Goal: Transaction & Acquisition: Purchase product/service

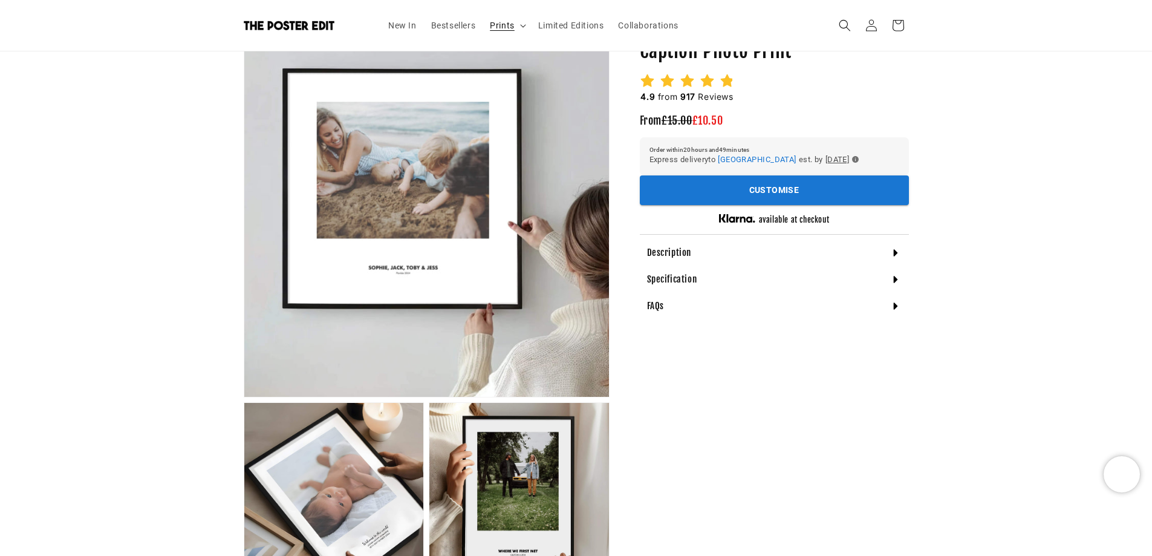
click at [521, 25] on icon at bounding box center [522, 25] width 5 height 3
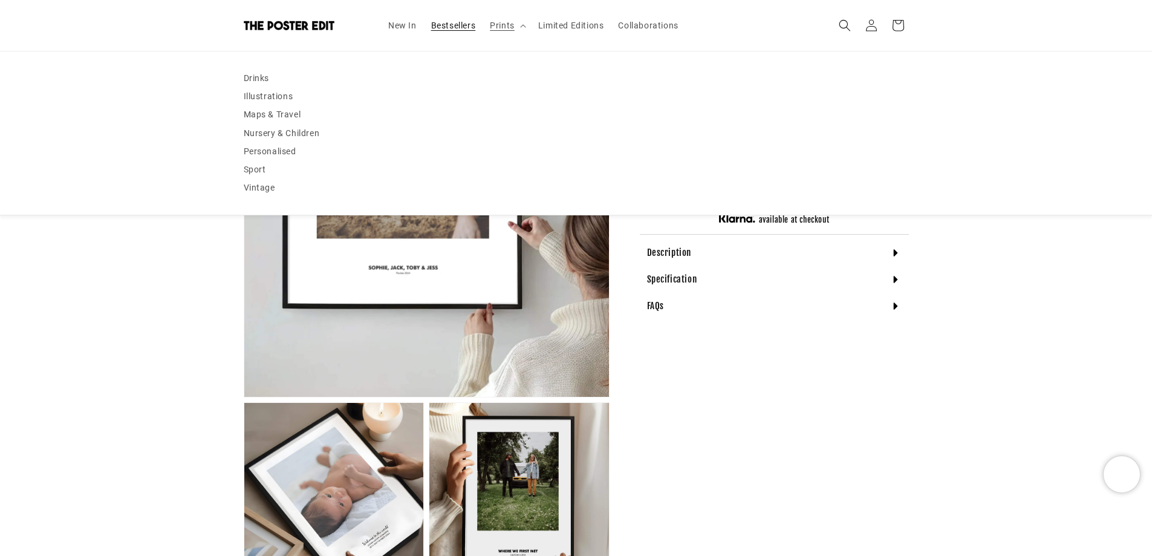
scroll to position [0, 472]
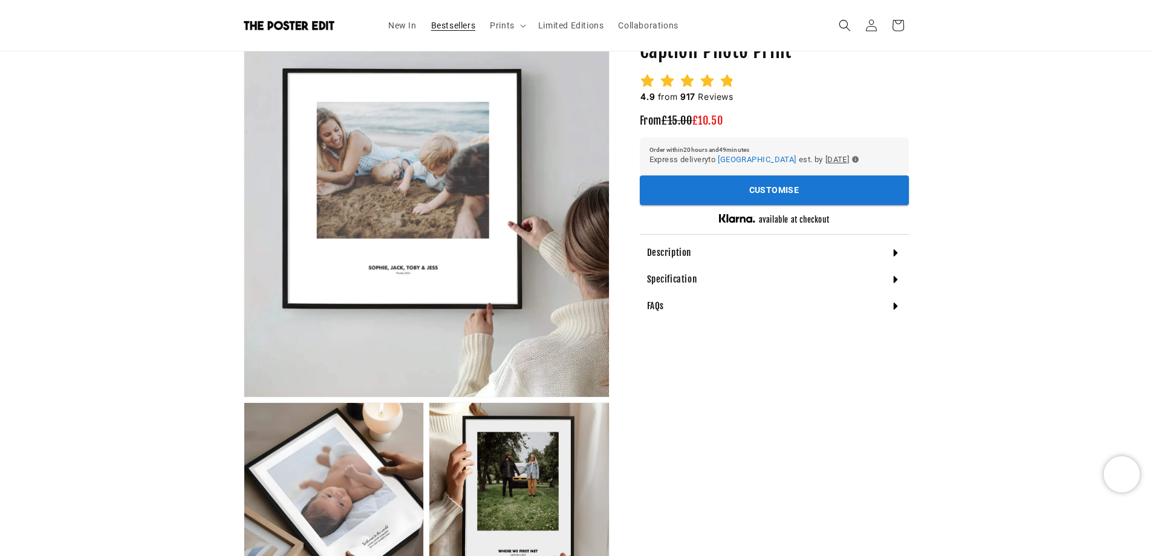
click at [434, 24] on span "Bestsellers" at bounding box center [453, 25] width 45 height 11
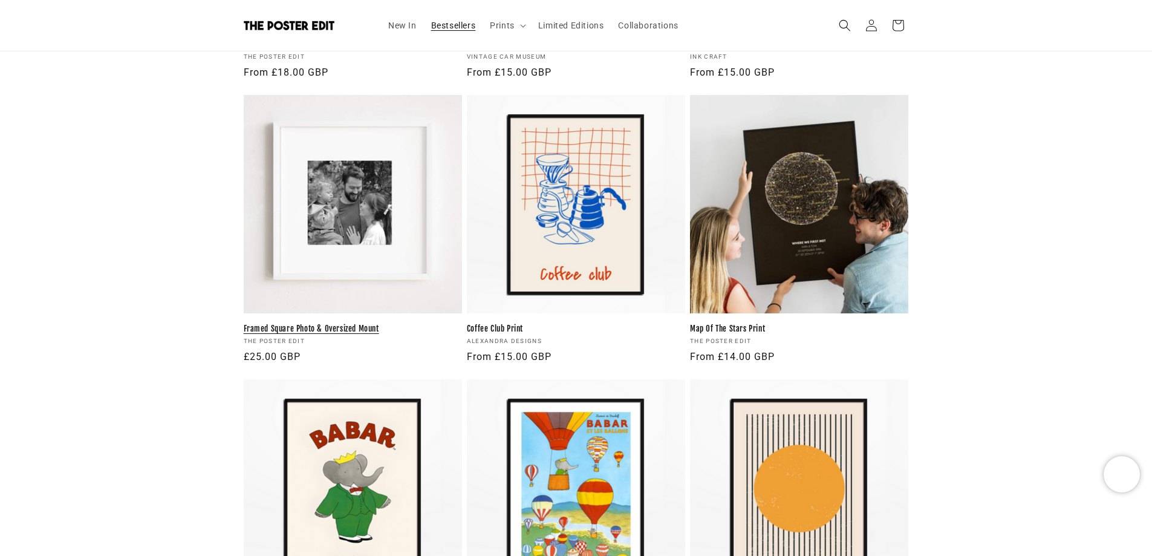
scroll to position [0, 236]
click at [370, 324] on link "Framed Square Photo & Oversized Mount" at bounding box center [353, 329] width 218 height 10
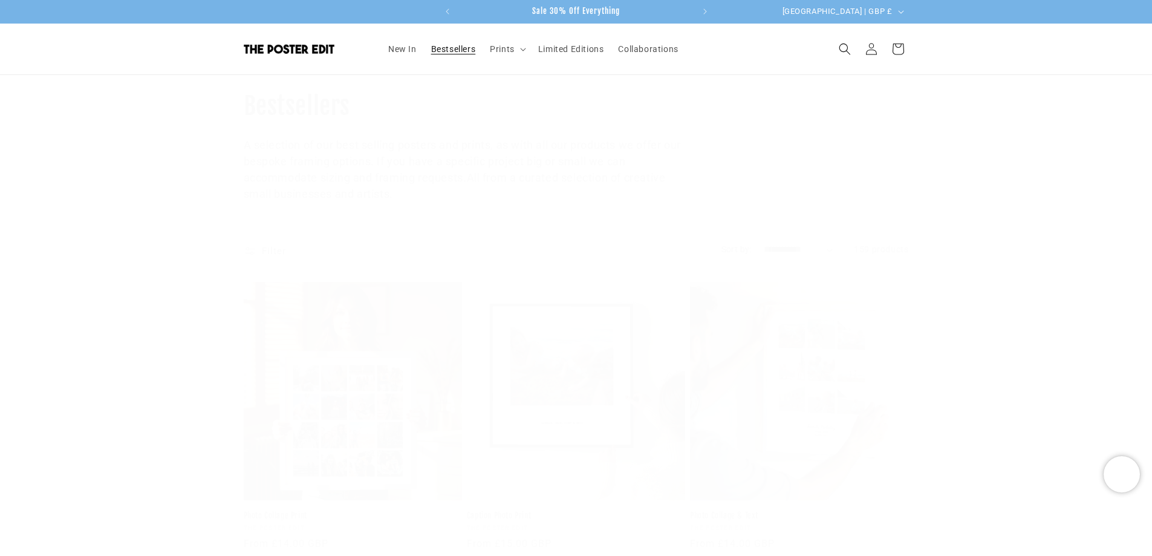
scroll to position [1039, 0]
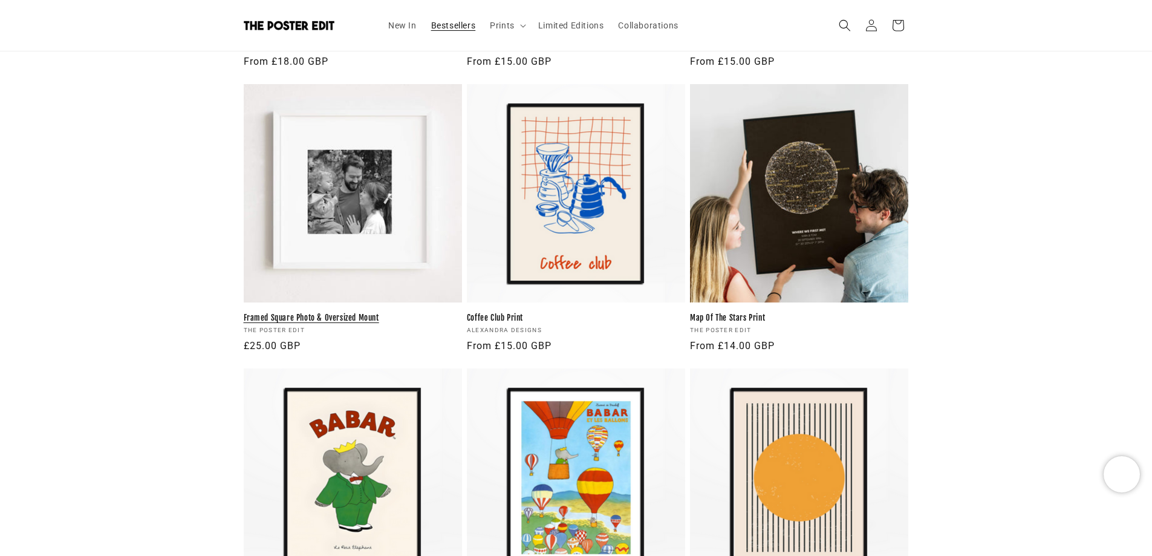
click at [371, 313] on link "Framed Square Photo & Oversized Mount" at bounding box center [353, 318] width 218 height 10
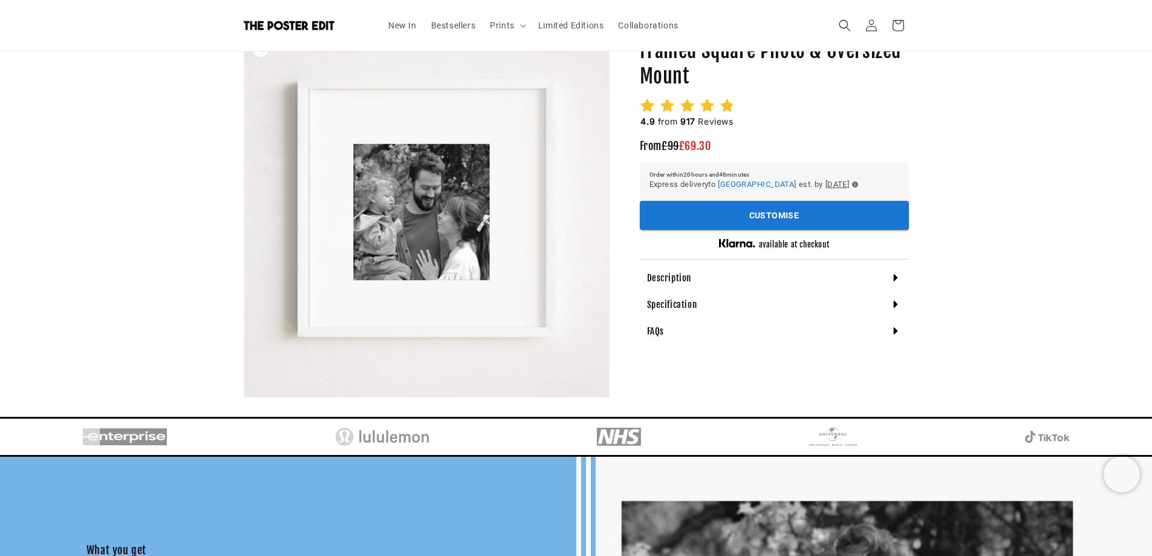
scroll to position [0, 236]
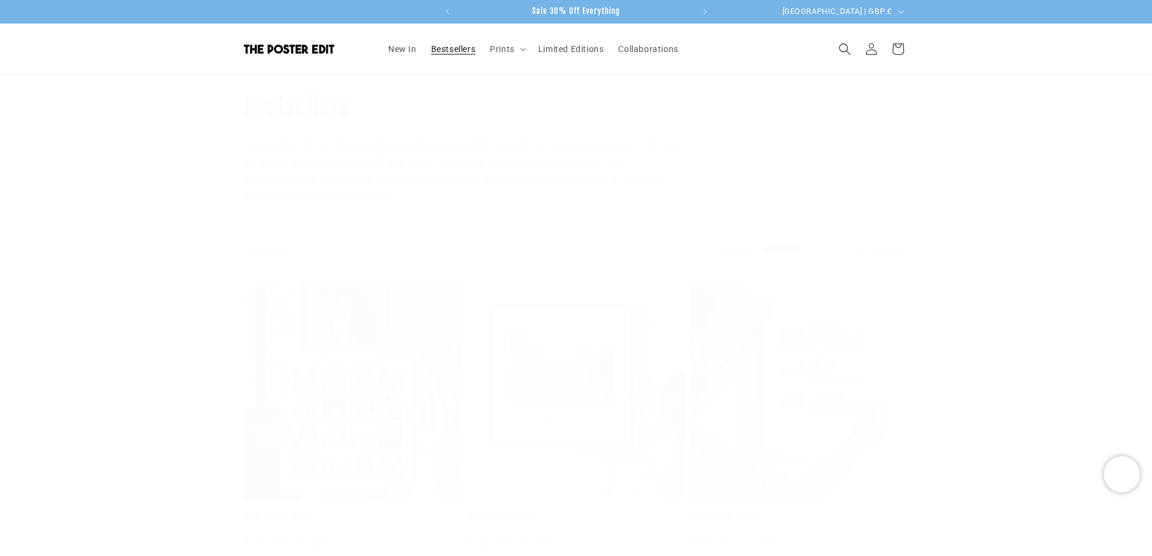
scroll to position [1039, 0]
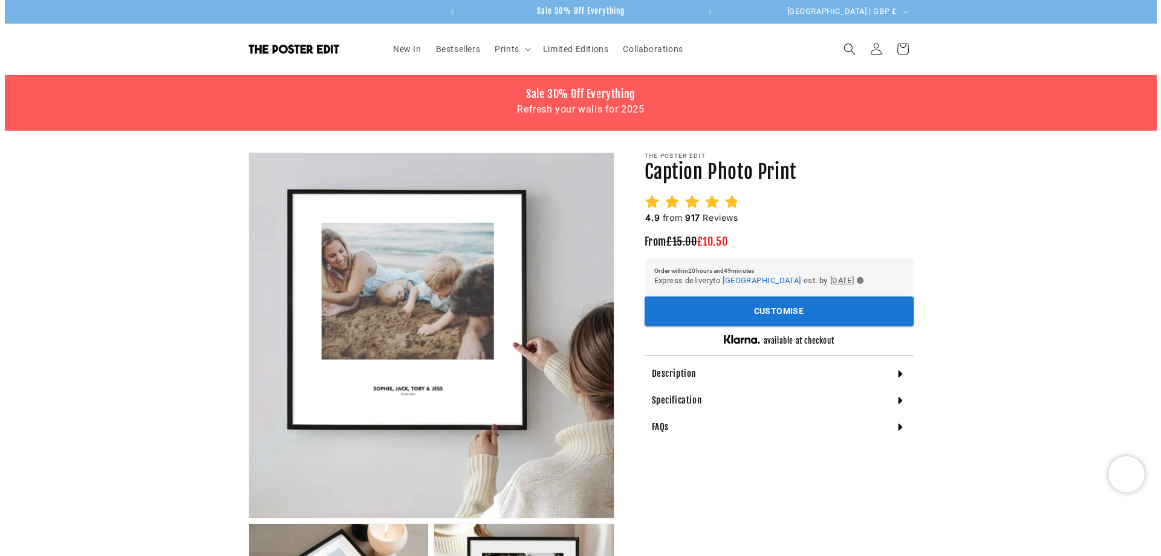
scroll to position [121, 0]
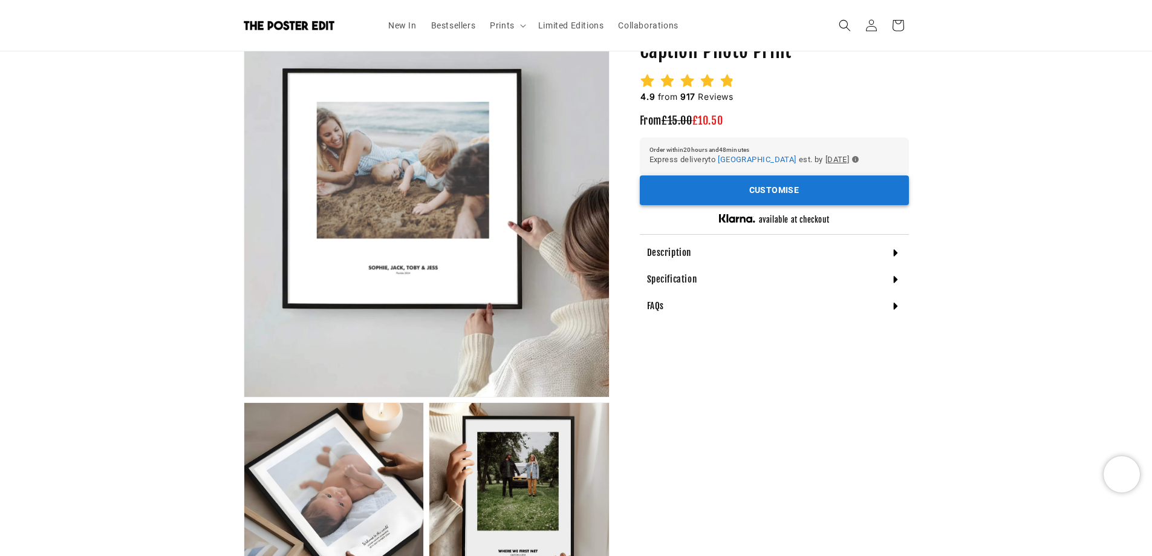
click at [784, 200] on button "Customise" at bounding box center [774, 190] width 269 height 30
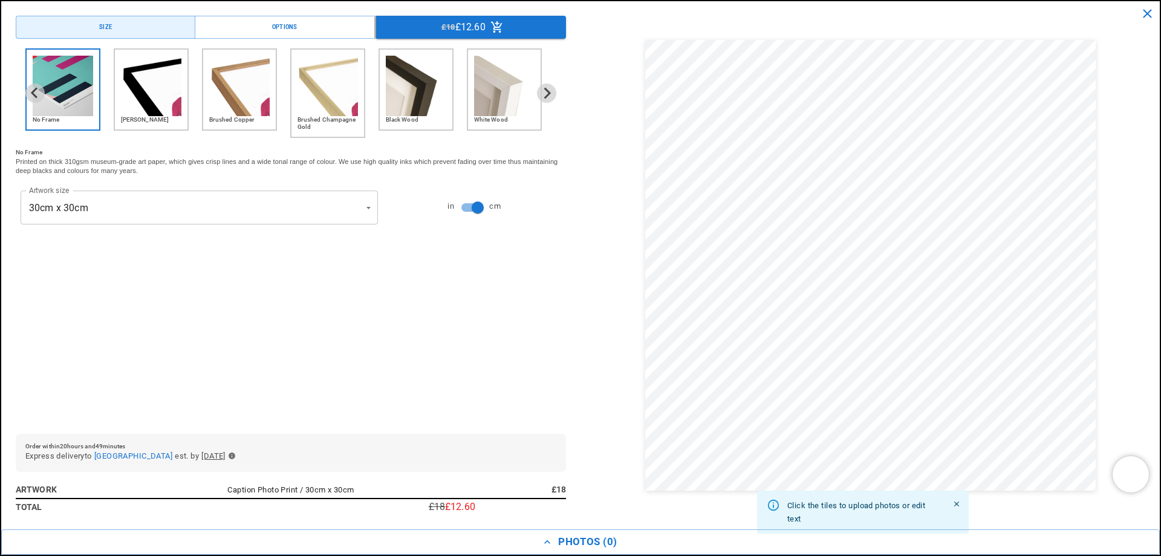
scroll to position [0, 236]
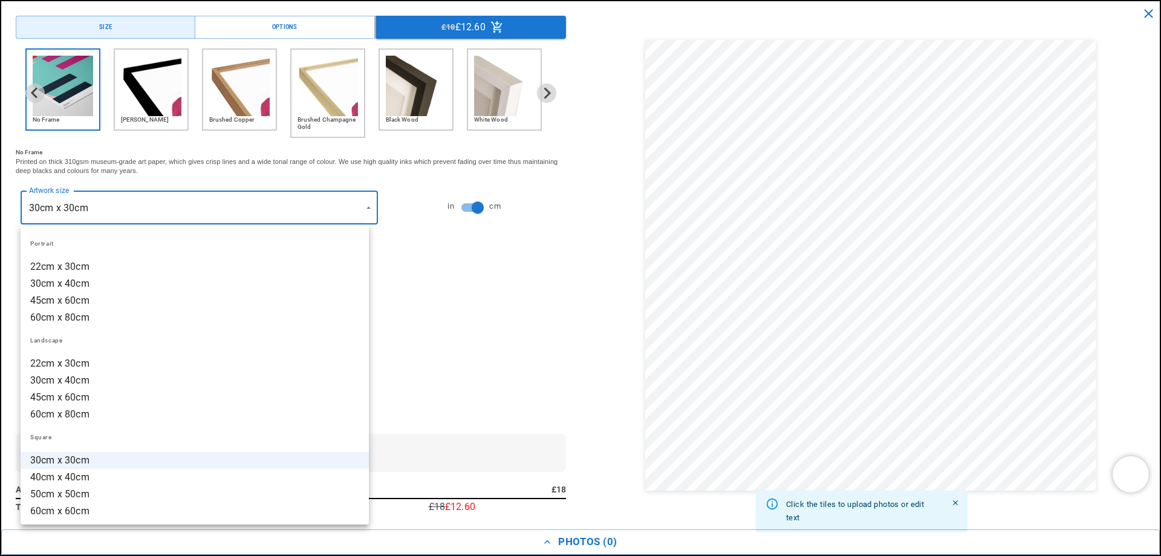
click at [92, 267] on li "22cm x 30cm" at bounding box center [195, 266] width 348 height 17
type input "**********"
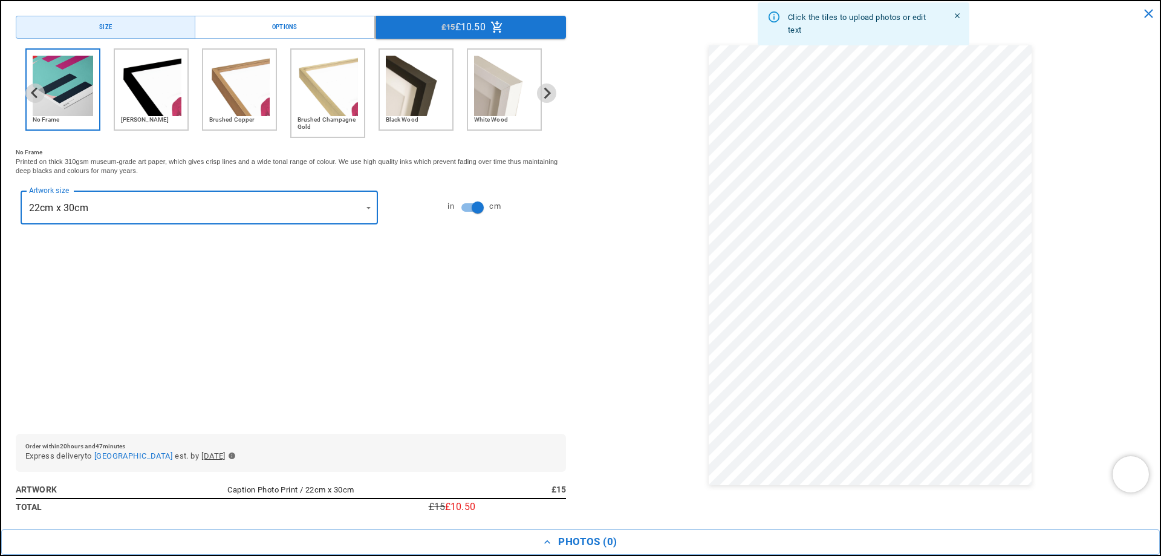
scroll to position [0, 0]
click at [491, 90] on img "6 of 6" at bounding box center [504, 86] width 60 height 60
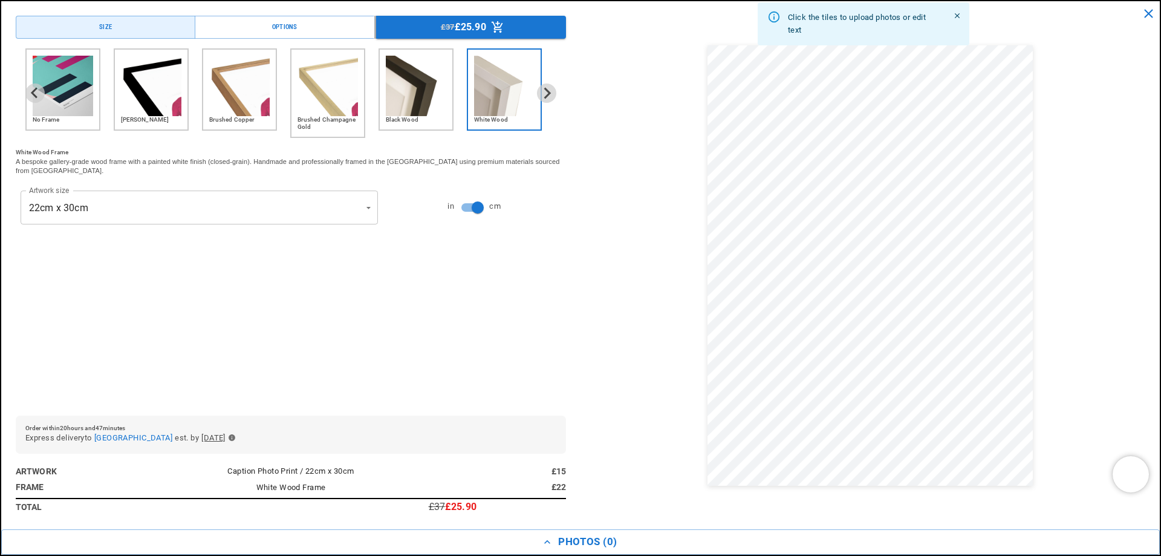
scroll to position [0, 472]
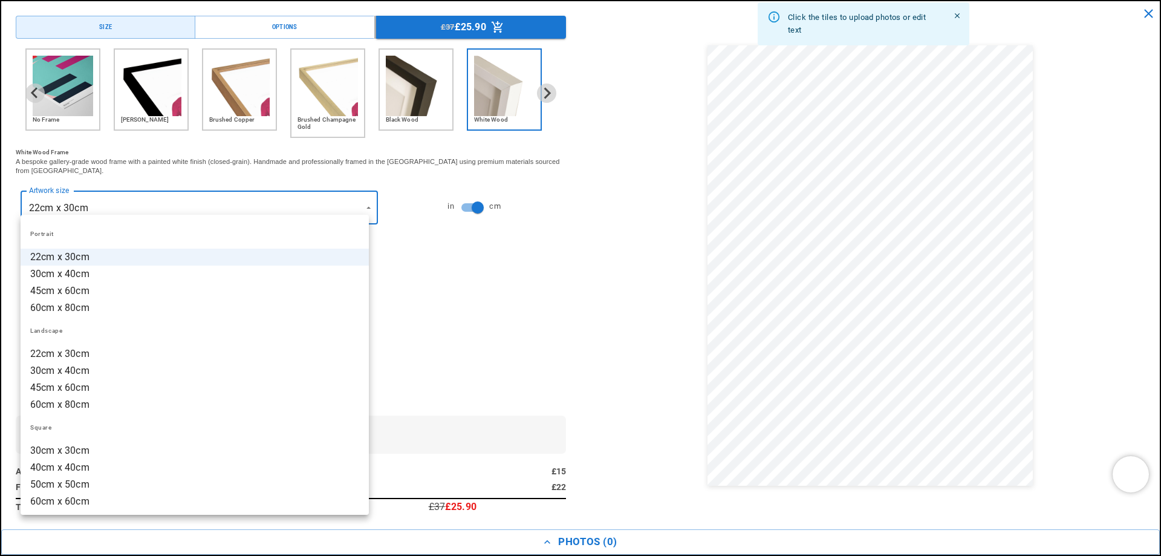
click at [402, 279] on div at bounding box center [580, 278] width 1161 height 556
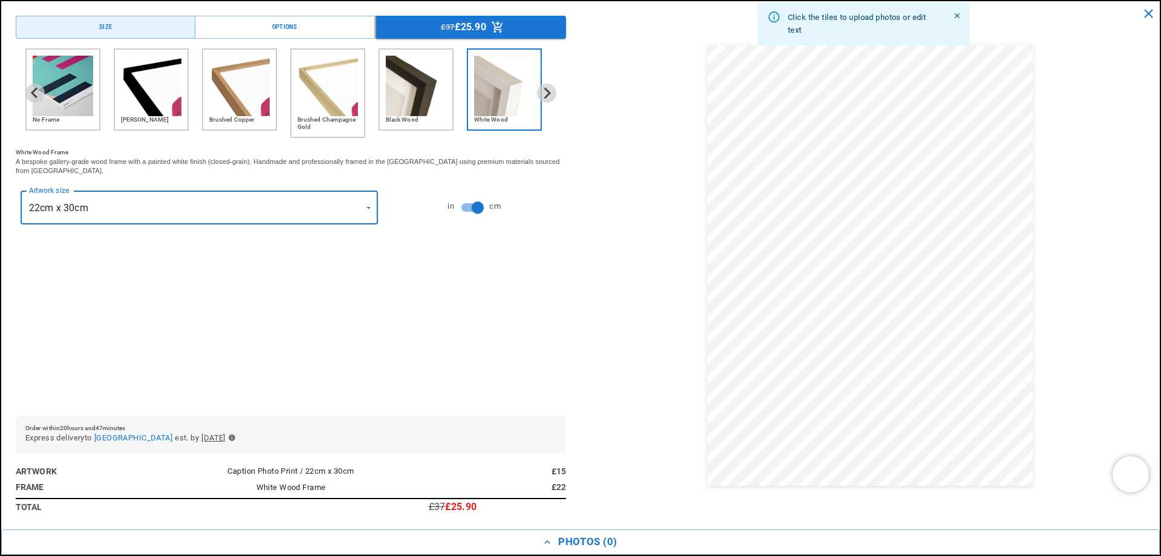
click at [338, 99] on img "4 of 6" at bounding box center [328, 86] width 60 height 60
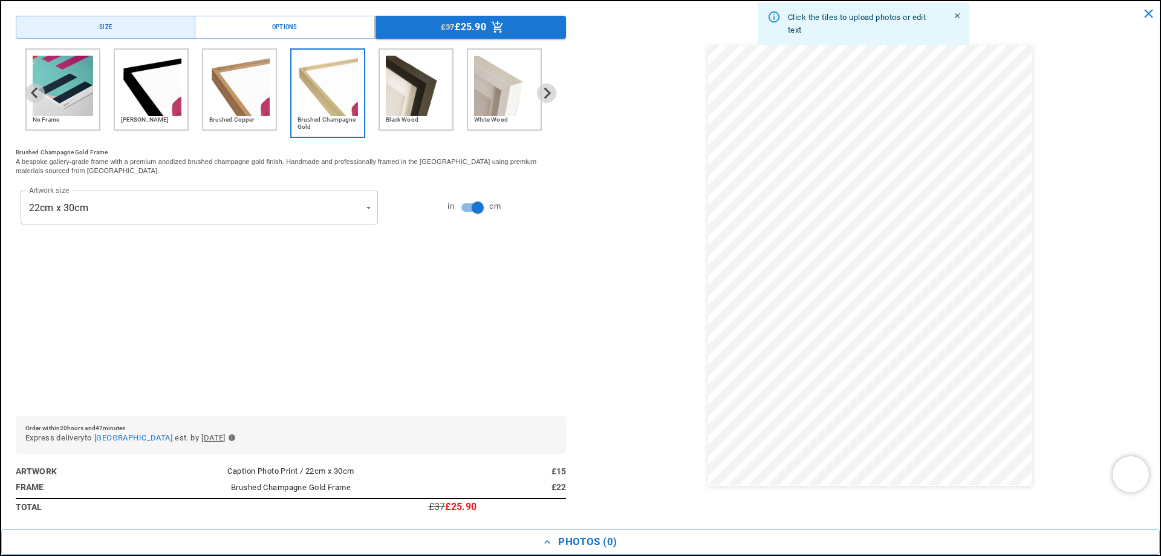
scroll to position [0, 236]
click at [532, 106] on img "6 of 6" at bounding box center [504, 86] width 60 height 60
click at [515, 107] on img "6 of 6" at bounding box center [504, 86] width 60 height 60
click at [321, 106] on img "4 of 6" at bounding box center [328, 86] width 60 height 60
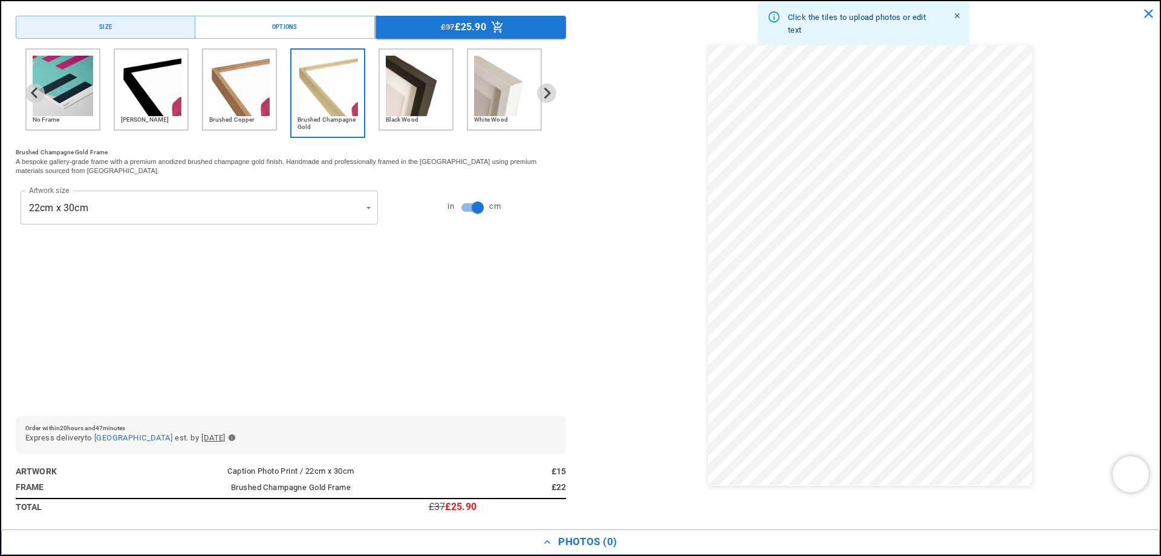
click at [160, 103] on img "2 of 6" at bounding box center [151, 86] width 60 height 60
